Goal: Find specific page/section: Find specific page/section

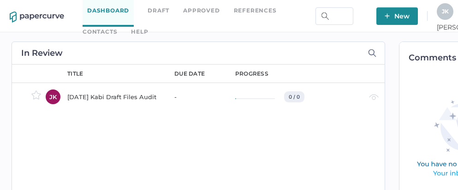
click at [117, 27] on link "Contacts" at bounding box center [100, 32] width 35 height 10
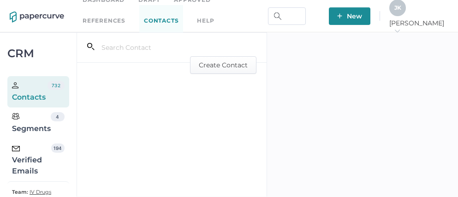
click at [31, 158] on div "Verified Emails" at bounding box center [31, 160] width 39 height 33
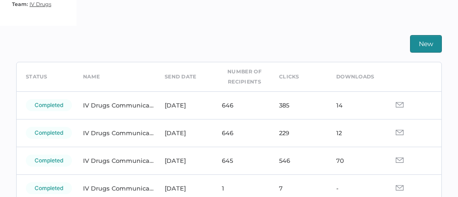
scroll to position [32, 0]
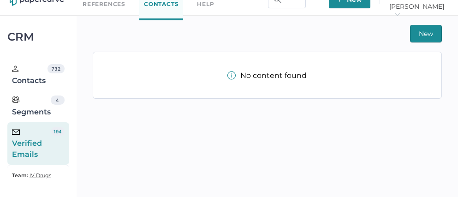
scroll to position [22, 0]
